Goal: Find specific page/section: Find specific page/section

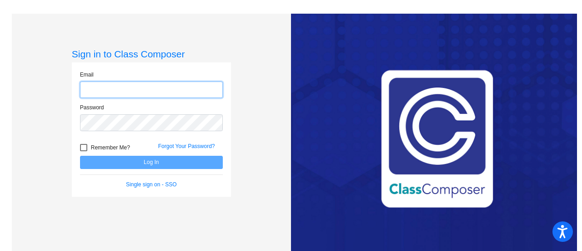
type input "[PERSON_NAME][EMAIL_ADDRESS][PERSON_NAME][DOMAIN_NAME]"
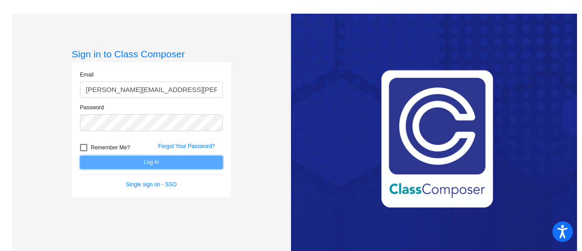
click at [135, 160] on button "Log In" at bounding box center [151, 162] width 143 height 13
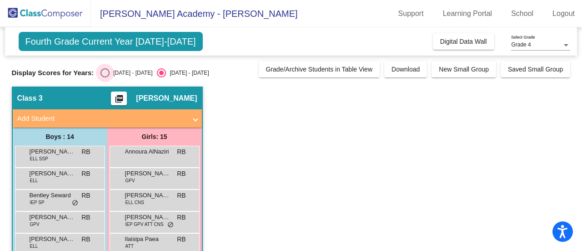
click at [109, 74] on div "Select an option" at bounding box center [105, 72] width 9 height 9
click at [105, 77] on input "[DATE] - [DATE]" at bounding box center [105, 77] width 0 height 0
radio input "true"
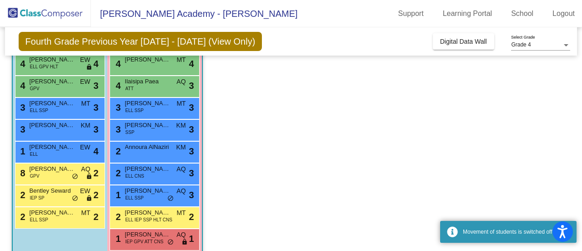
scroll to position [233, 0]
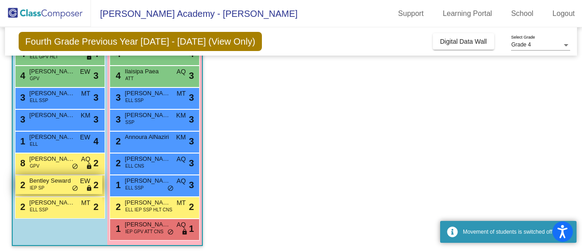
click at [58, 188] on div "2 Bentley Seward IEP SP EW lock do_not_disturb_alt 2" at bounding box center [58, 184] width 87 height 19
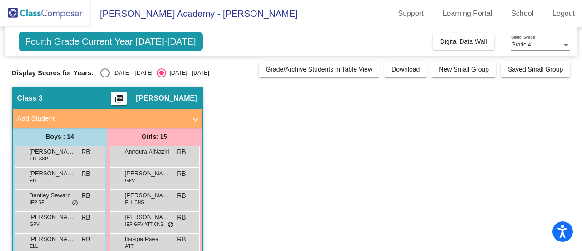
click at [107, 76] on div "Select an option" at bounding box center [105, 72] width 9 height 9
click at [105, 77] on input "[DATE] - [DATE]" at bounding box center [105, 77] width 0 height 0
radio input "true"
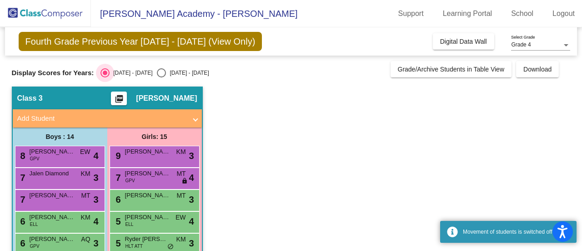
click at [107, 76] on div "Select an option" at bounding box center [105, 72] width 9 height 9
click at [105, 77] on input "[DATE] - [DATE]" at bounding box center [105, 77] width 0 height 0
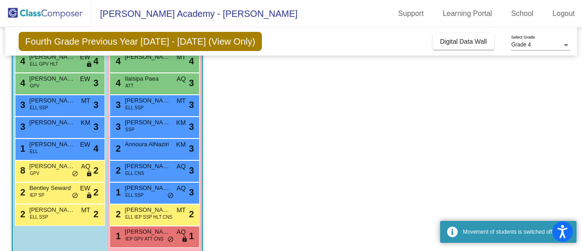
scroll to position [237, 0]
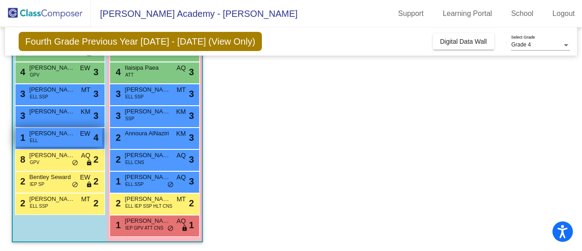
click at [84, 142] on div "1 [PERSON_NAME] [PERSON_NAME] lock do_not_disturb_alt 4" at bounding box center [58, 137] width 87 height 19
